Goal: Navigation & Orientation: Find specific page/section

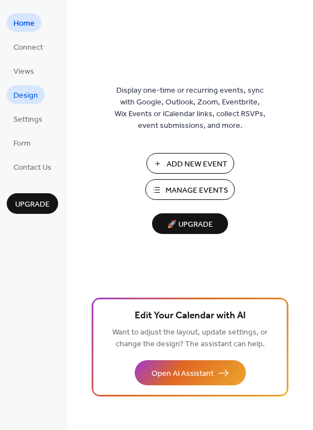
click at [31, 94] on span "Design" at bounding box center [25, 96] width 25 height 12
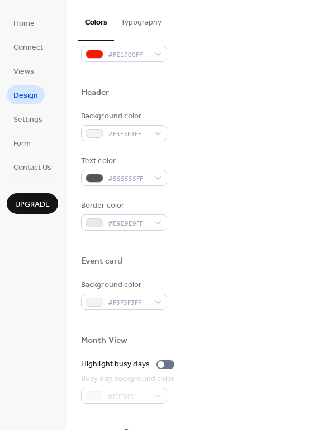
scroll to position [368, 0]
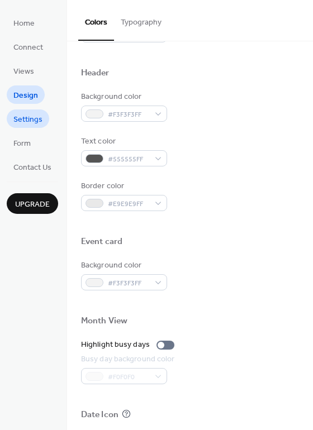
click at [29, 122] on span "Settings" at bounding box center [27, 120] width 29 height 12
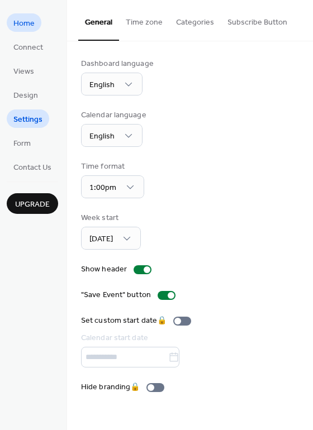
click at [28, 22] on span "Home" at bounding box center [23, 24] width 21 height 12
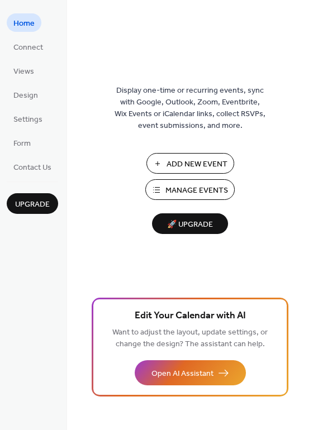
click at [201, 187] on span "Manage Events" at bounding box center [196, 191] width 63 height 12
